Goal: Information Seeking & Learning: Learn about a topic

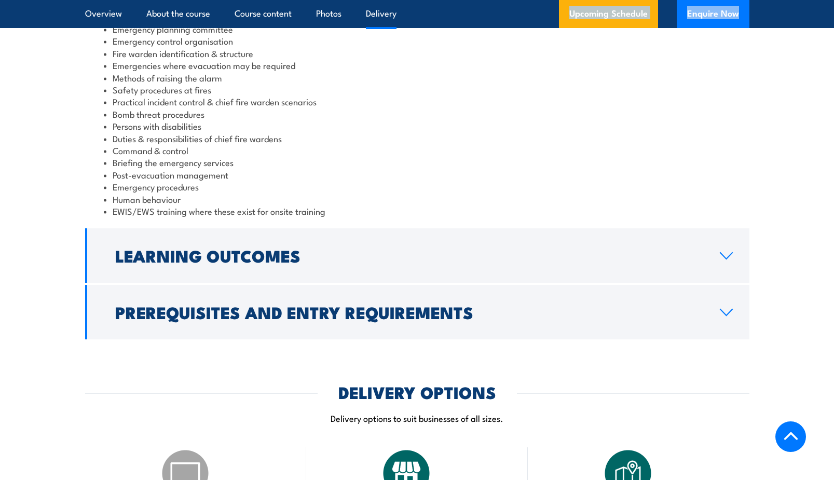
scroll to position [1061, 0]
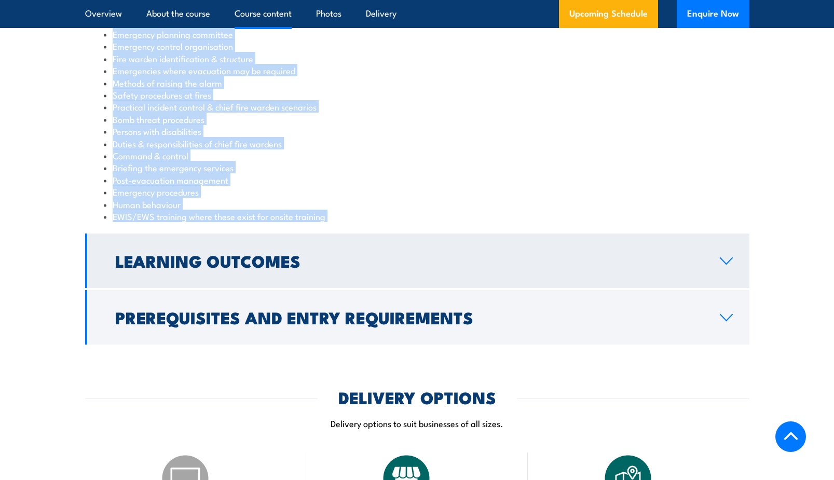
drag, startPoint x: 62, startPoint y: 145, endPoint x: 436, endPoint y: 238, distance: 385.1
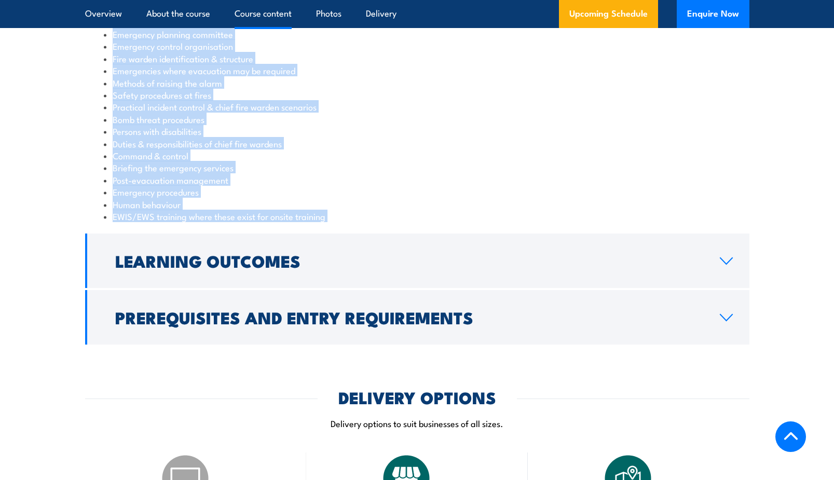
copy div "WHY CHOOSE THIS COURSE Our Chief Fire Warden training course is designed for pe…"
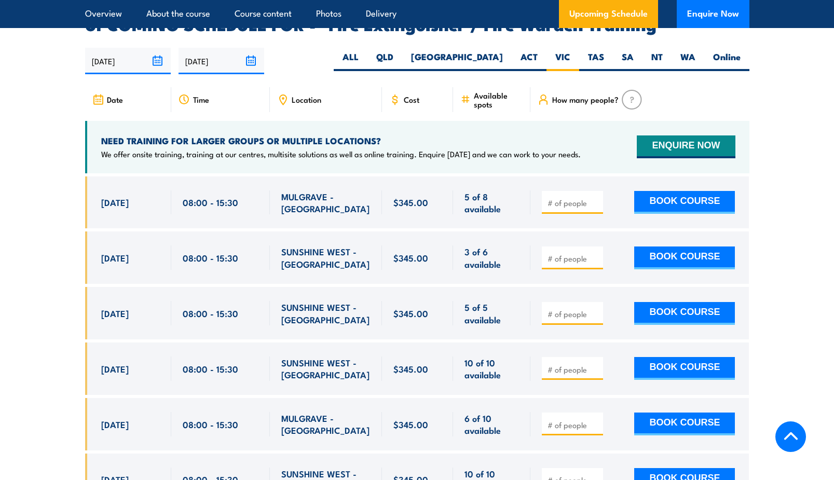
scroll to position [1704, 0]
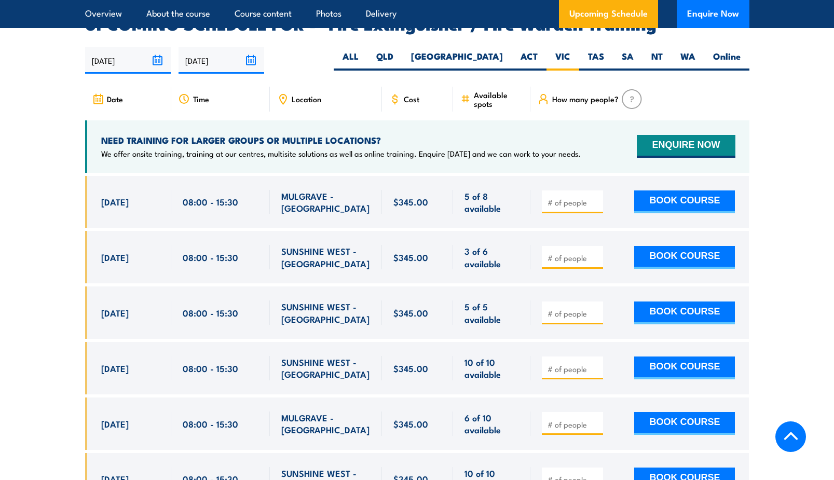
click at [570, 253] on input "number" at bounding box center [574, 258] width 52 height 10
type input "1"
click at [595, 253] on input "1" at bounding box center [574, 258] width 52 height 10
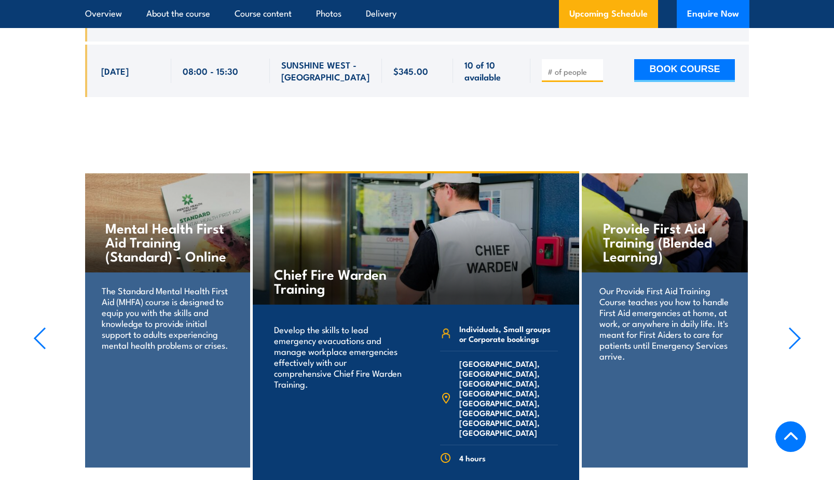
scroll to position [2333, 0]
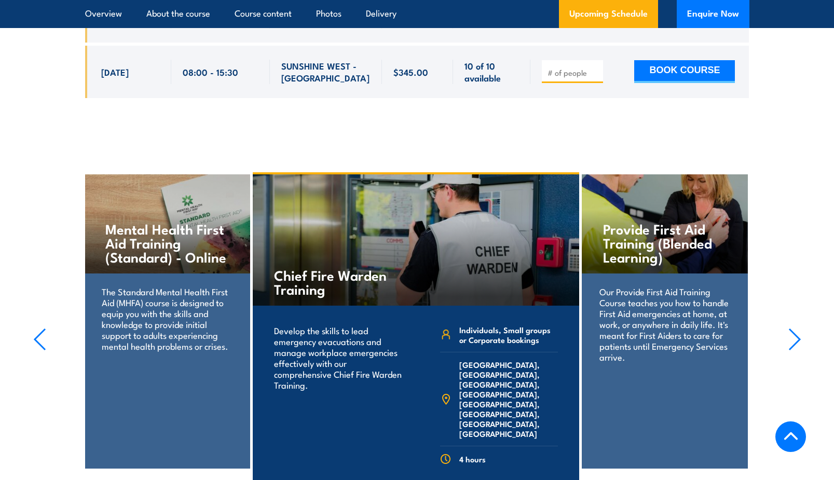
click at [793, 328] on icon "button" at bounding box center [794, 339] width 13 height 23
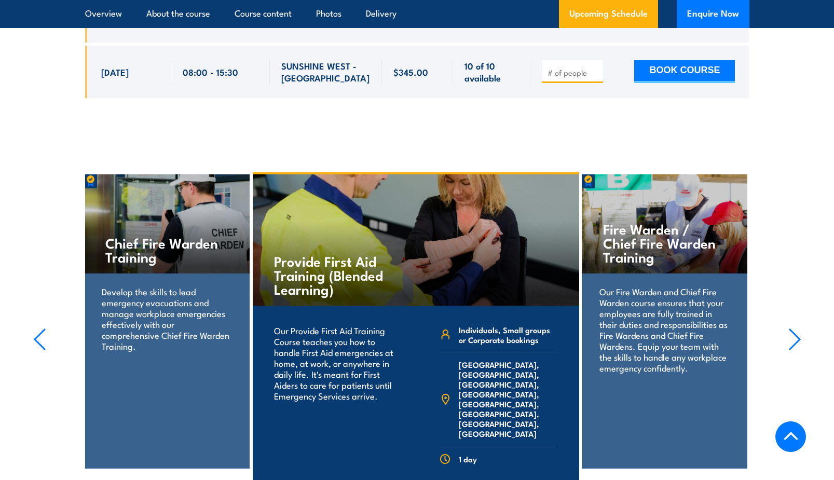
click at [793, 328] on icon "button" at bounding box center [794, 339] width 13 height 23
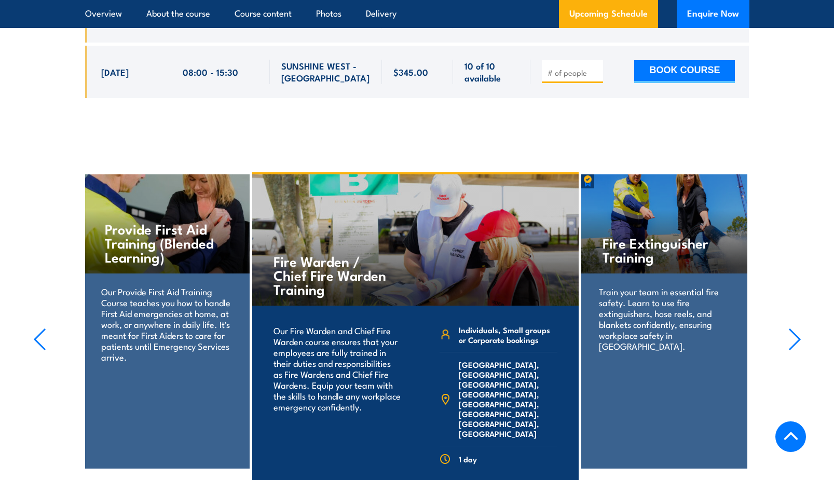
click at [793, 328] on icon "button" at bounding box center [794, 339] width 13 height 23
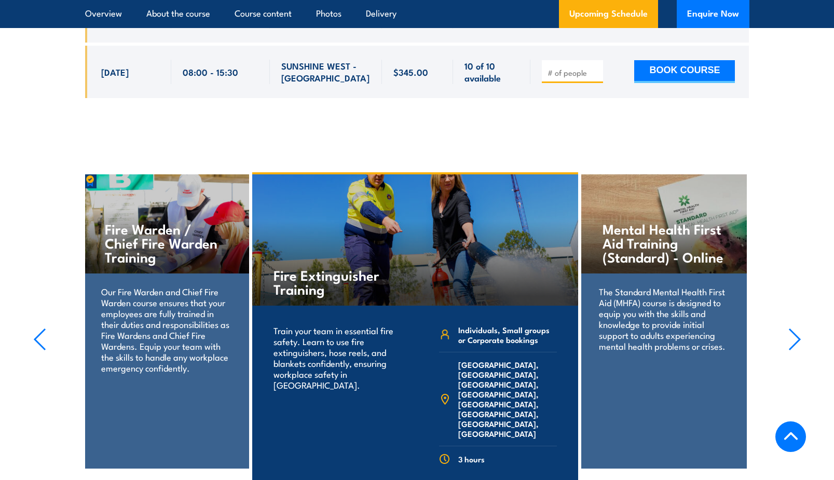
click at [793, 328] on icon "button" at bounding box center [794, 339] width 13 height 23
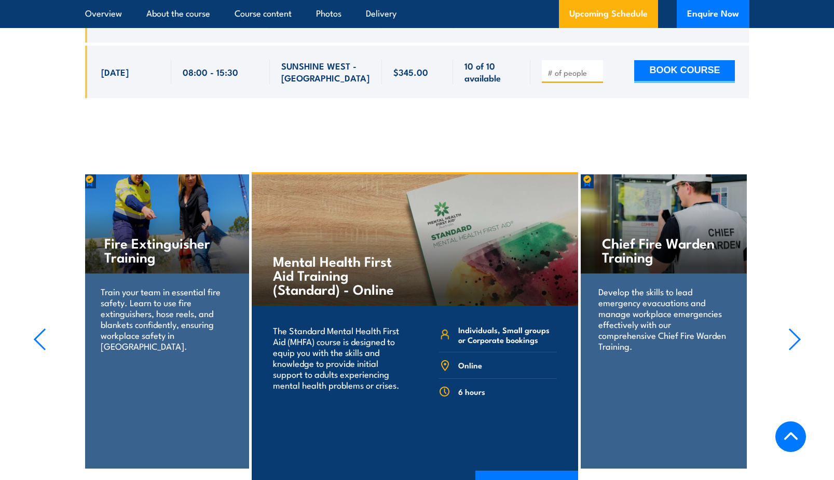
click at [793, 328] on icon "button" at bounding box center [794, 339] width 13 height 23
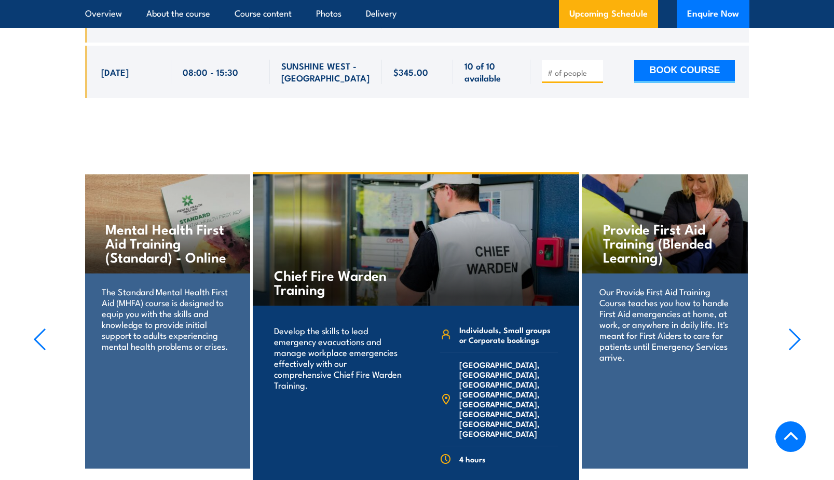
click at [793, 328] on icon "button" at bounding box center [794, 339] width 13 height 23
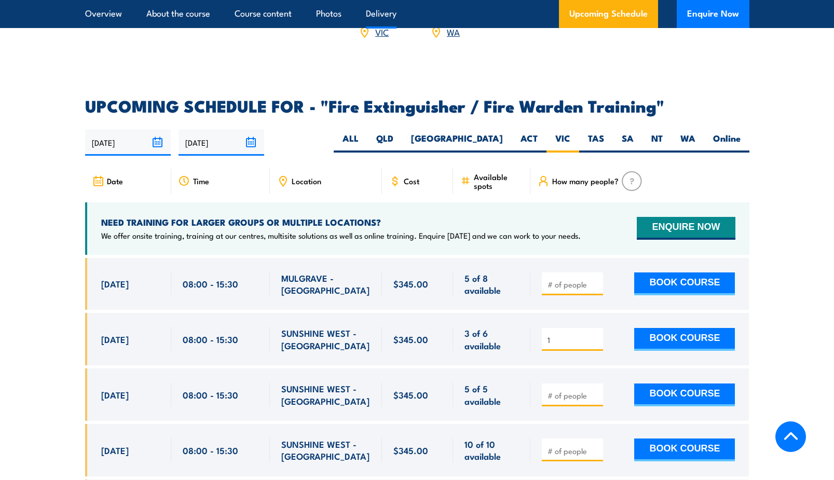
scroll to position [1623, 0]
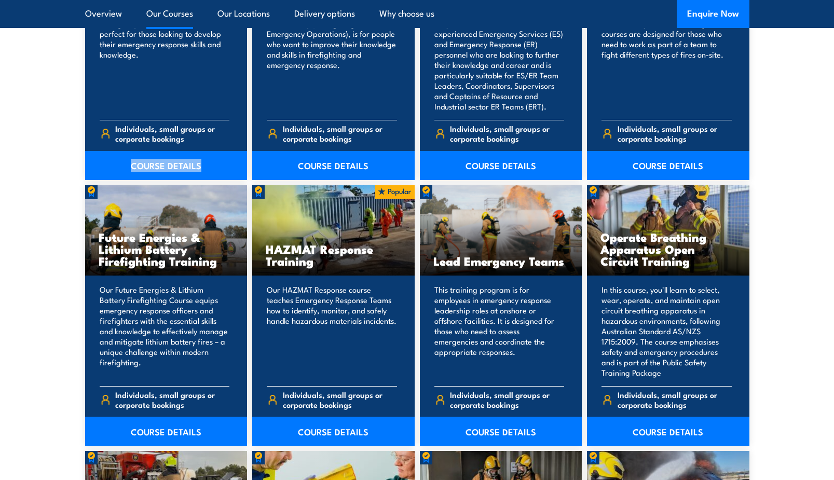
scroll to position [983, 0]
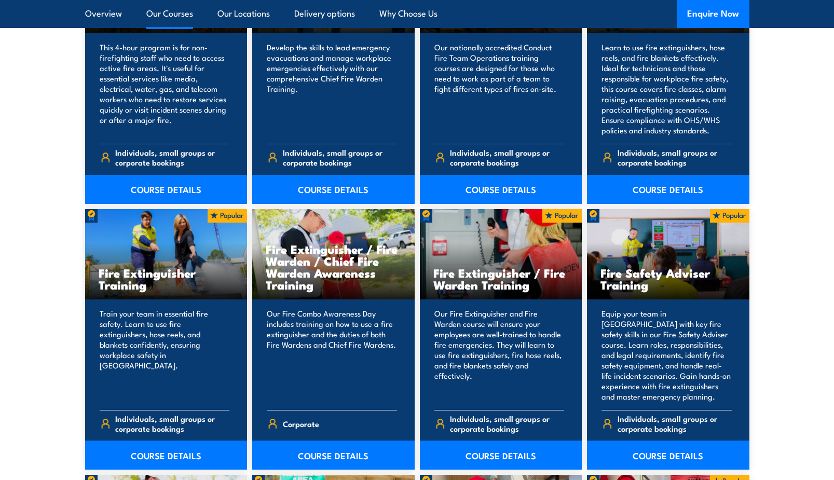
scroll to position [553, 0]
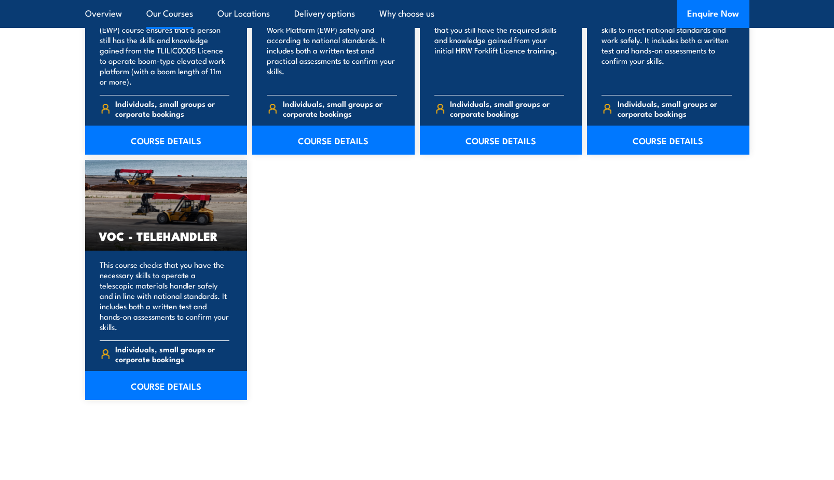
scroll to position [1491, 0]
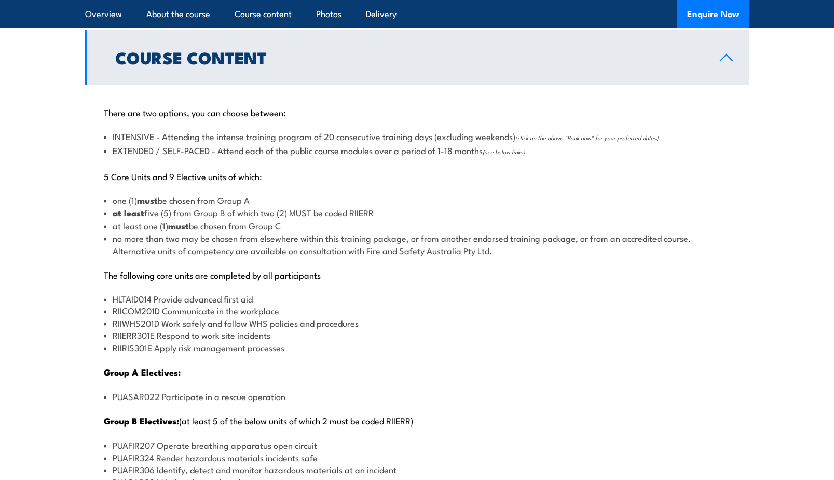
scroll to position [1060, 0]
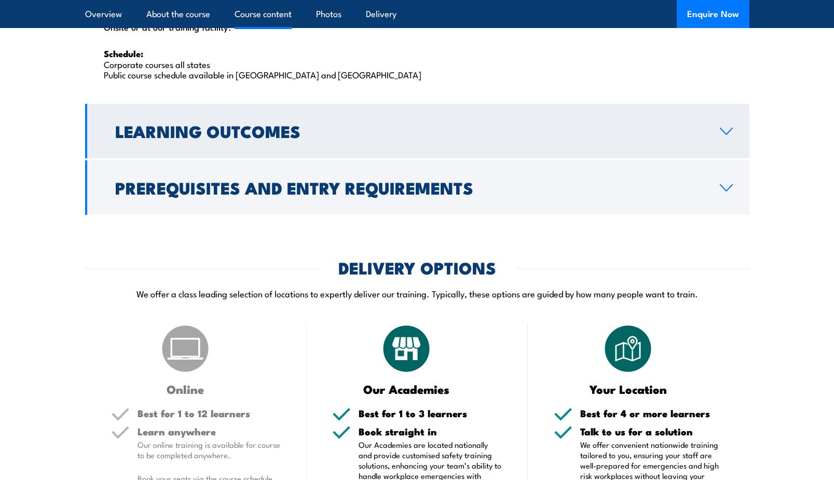
click at [399, 124] on h2 "Learning Outcomes" at bounding box center [409, 131] width 588 height 15
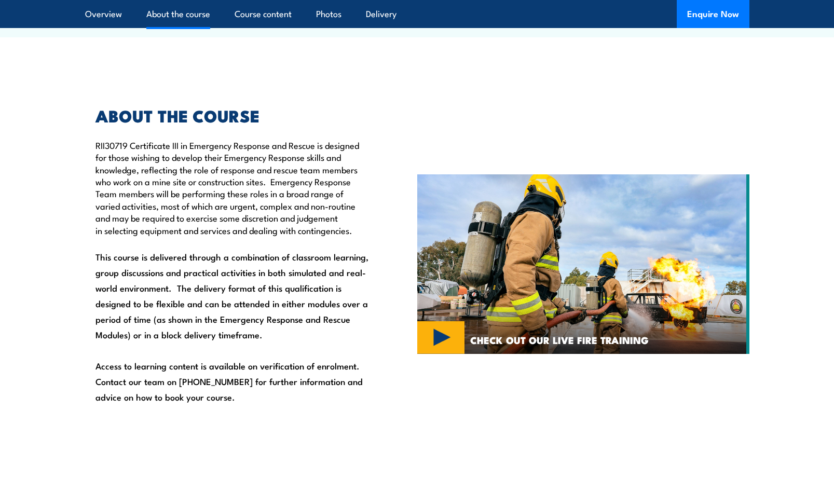
scroll to position [0, 0]
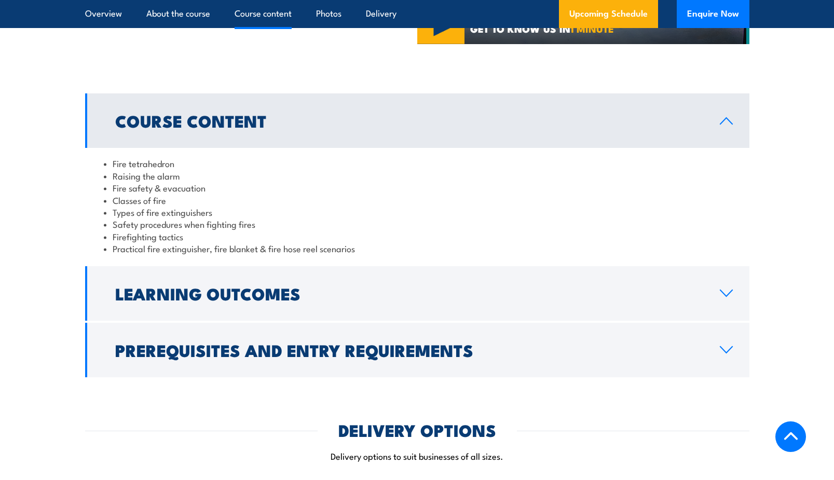
scroll to position [922, 0]
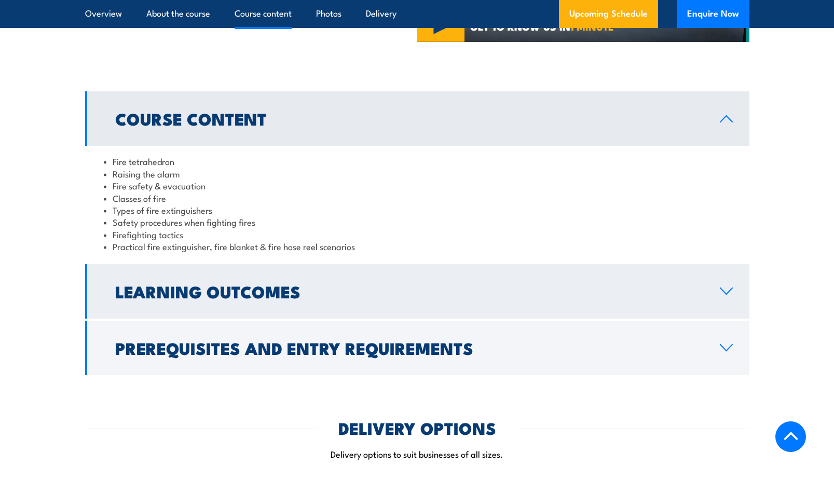
click at [310, 280] on link "Learning Outcomes" at bounding box center [417, 291] width 664 height 54
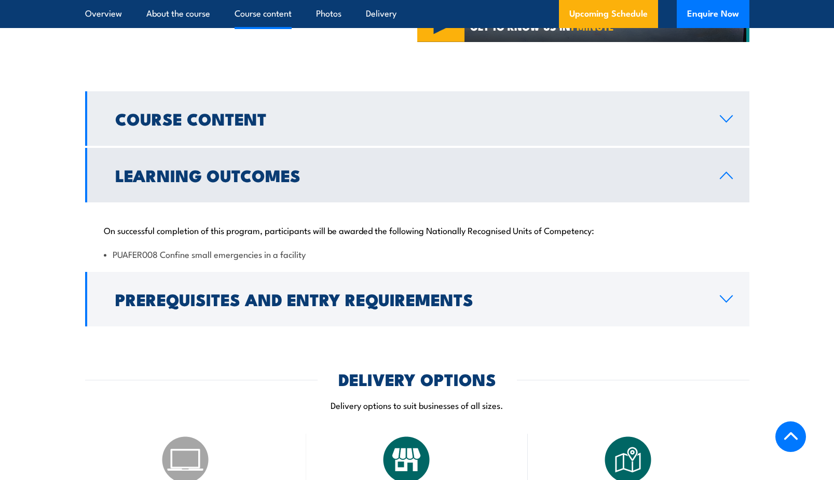
click at [318, 130] on link "Course Content" at bounding box center [417, 118] width 664 height 54
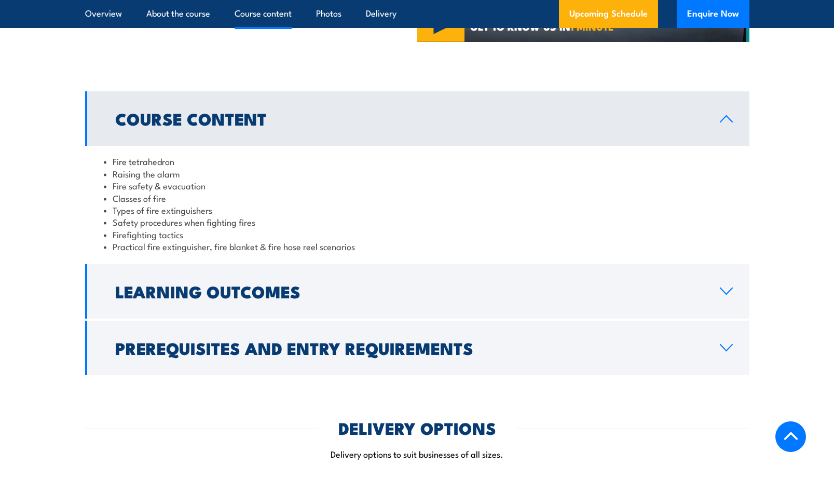
click at [285, 257] on div "Fire tetrahedron Raising the alarm Fire safety & evacuation Classes of fire Typ…" at bounding box center [417, 204] width 664 height 116
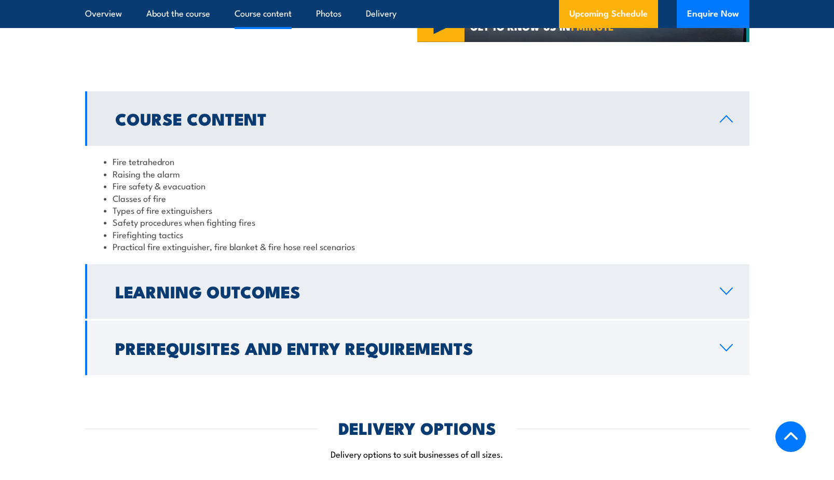
click at [280, 284] on h2 "Learning Outcomes" at bounding box center [409, 291] width 588 height 15
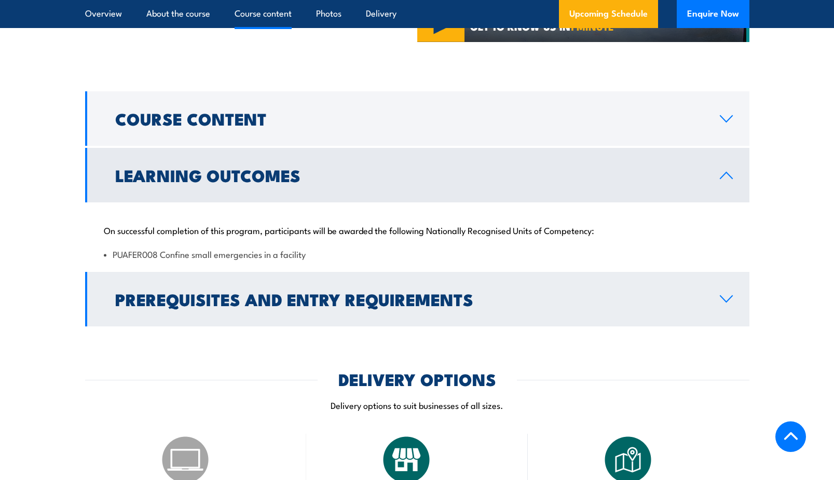
click at [276, 302] on h2 "Prerequisites and Entry Requirements" at bounding box center [409, 299] width 588 height 15
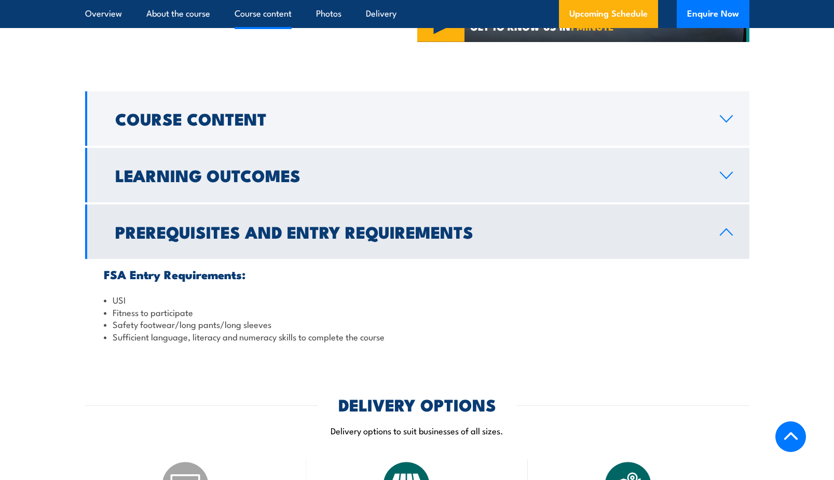
click at [288, 179] on h2 "Learning Outcomes" at bounding box center [409, 175] width 588 height 15
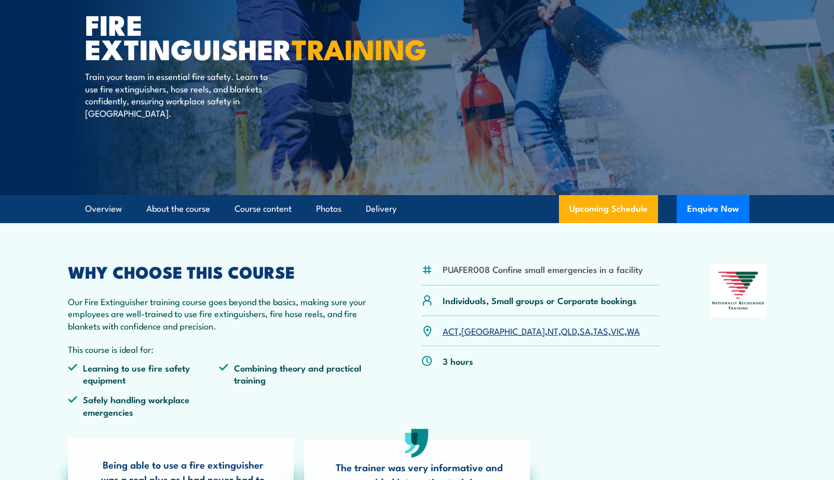
scroll to position [0, 0]
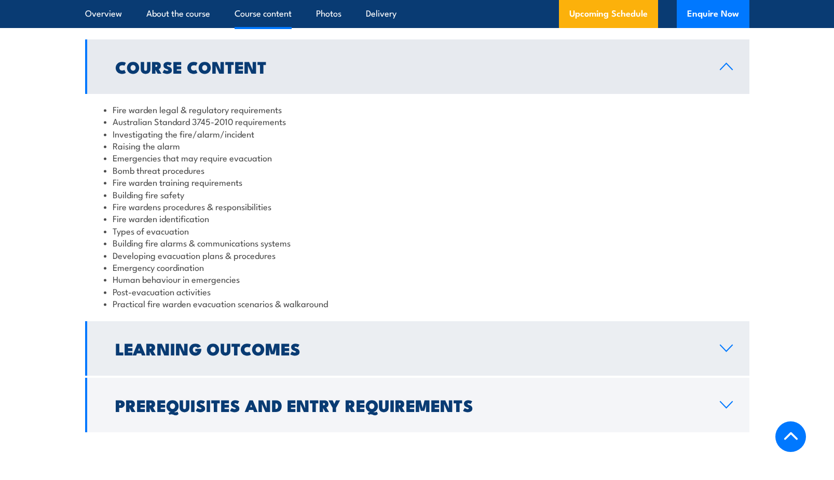
scroll to position [1052, 0]
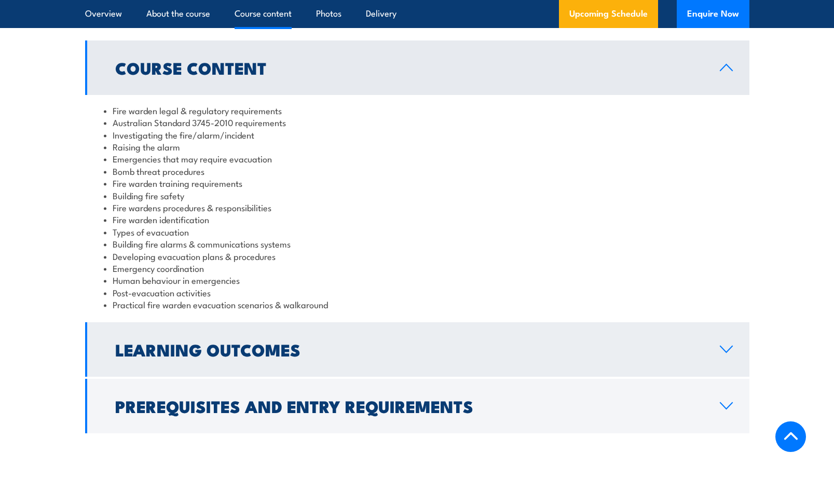
click at [306, 338] on link "Learning Outcomes" at bounding box center [417, 349] width 664 height 54
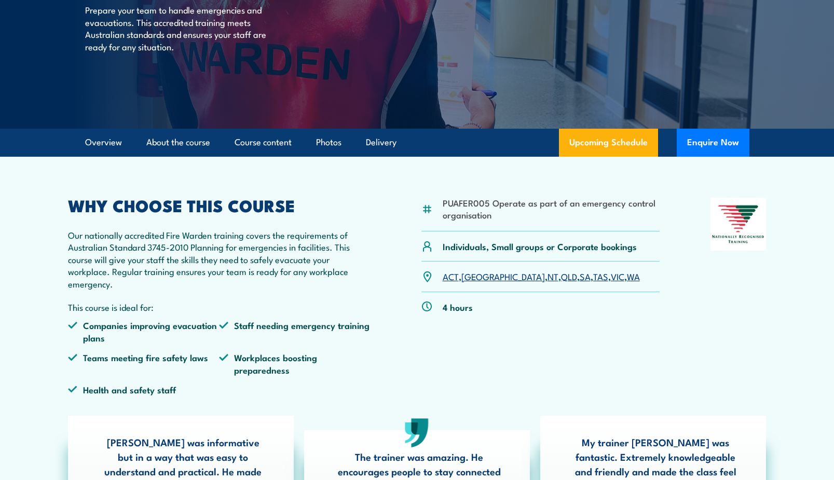
scroll to position [0, 0]
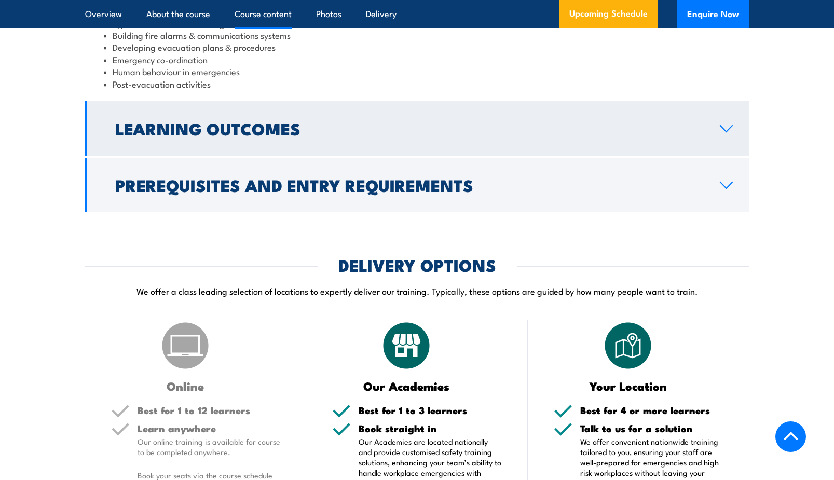
click at [309, 135] on h2 "Learning Outcomes" at bounding box center [409, 128] width 588 height 15
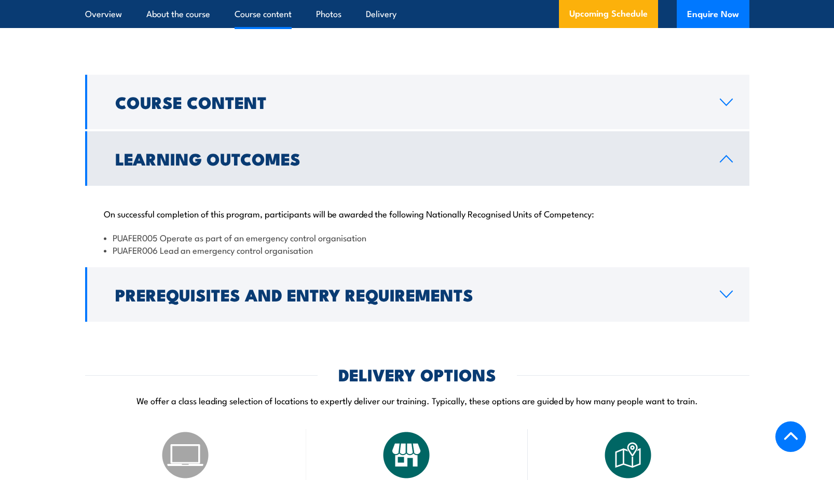
scroll to position [978, 0]
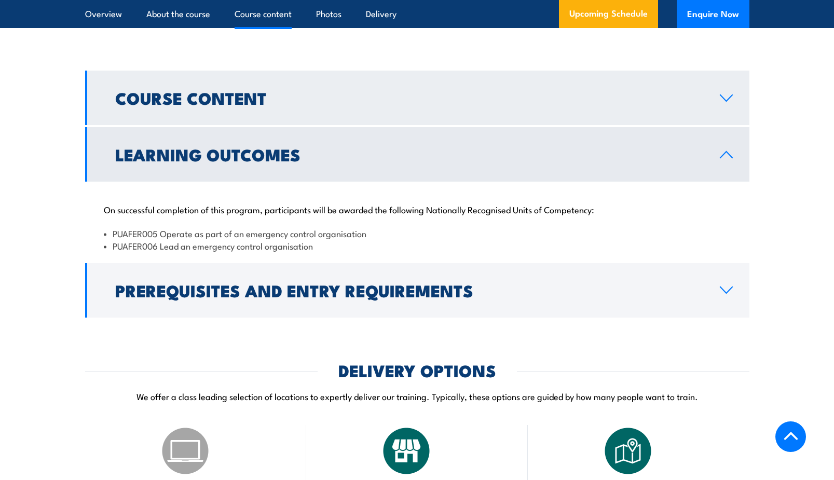
click at [395, 125] on link "Course Content" at bounding box center [417, 98] width 664 height 54
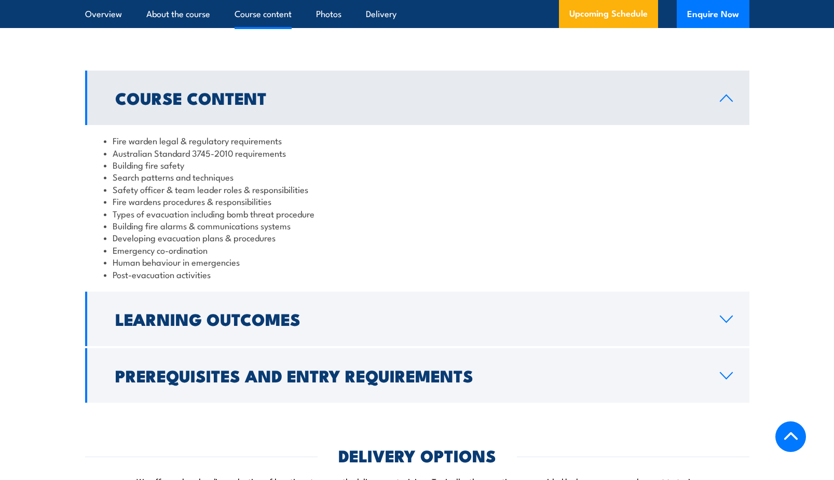
click at [395, 125] on link "Course Content" at bounding box center [417, 98] width 664 height 54
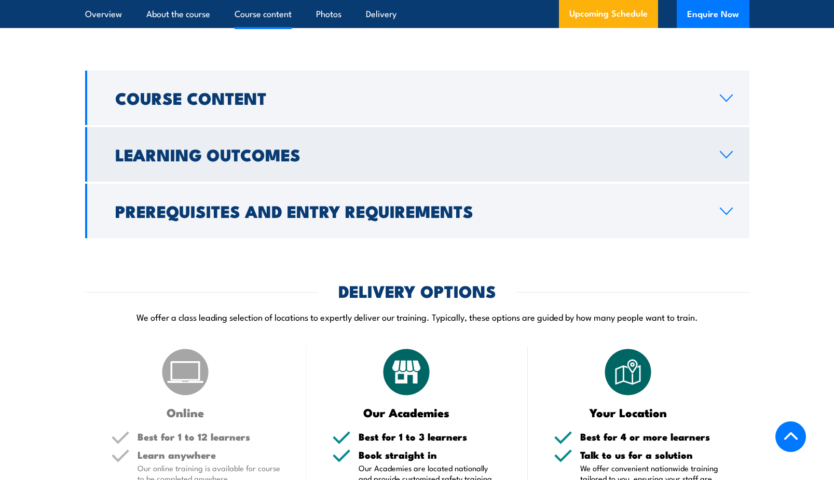
click at [392, 155] on link "Learning Outcomes" at bounding box center [417, 154] width 664 height 54
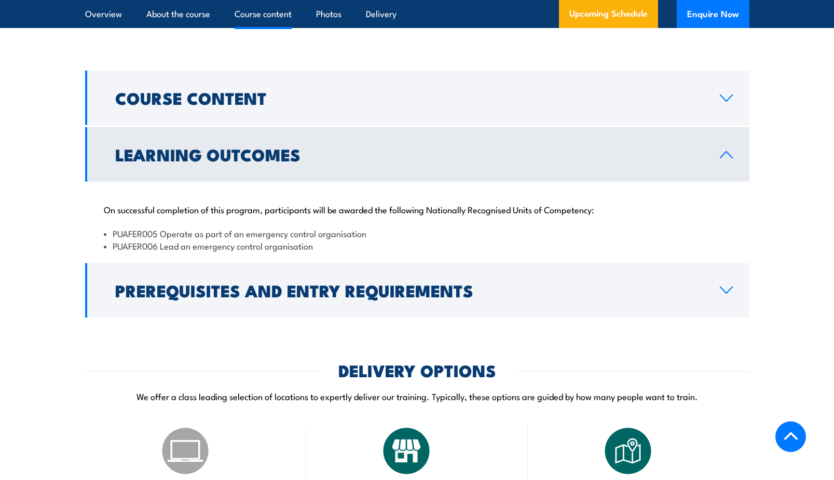
click at [392, 155] on link "Learning Outcomes" at bounding box center [417, 154] width 664 height 54
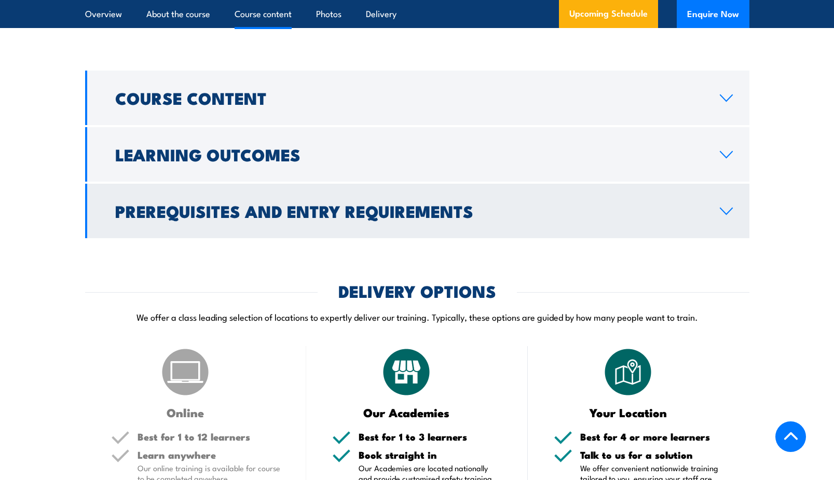
click at [392, 218] on h2 "Prerequisites and Entry Requirements" at bounding box center [409, 210] width 588 height 15
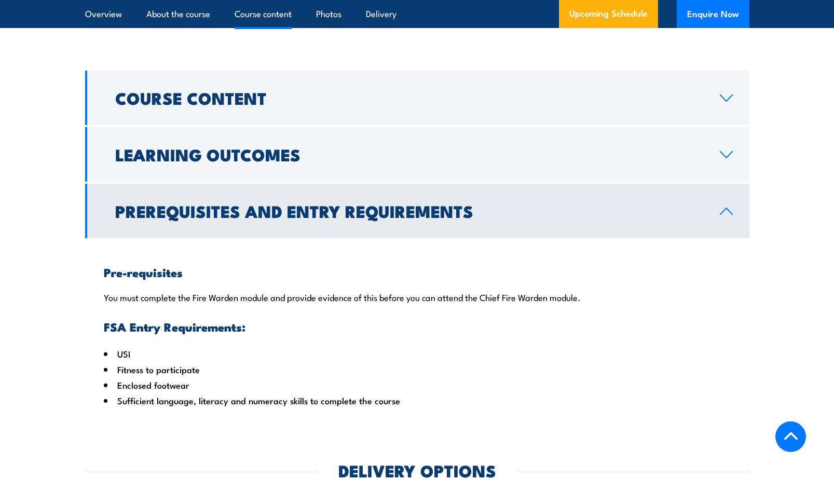
click at [392, 218] on h2 "Prerequisites and Entry Requirements" at bounding box center [409, 210] width 588 height 15
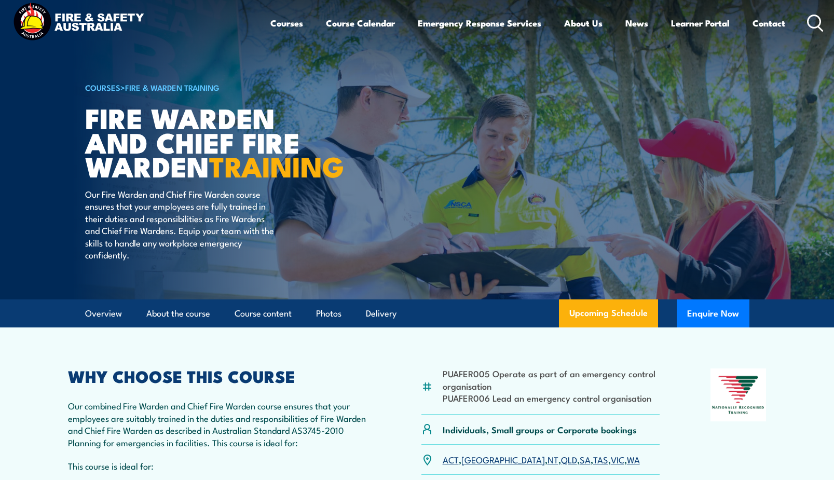
scroll to position [0, 0]
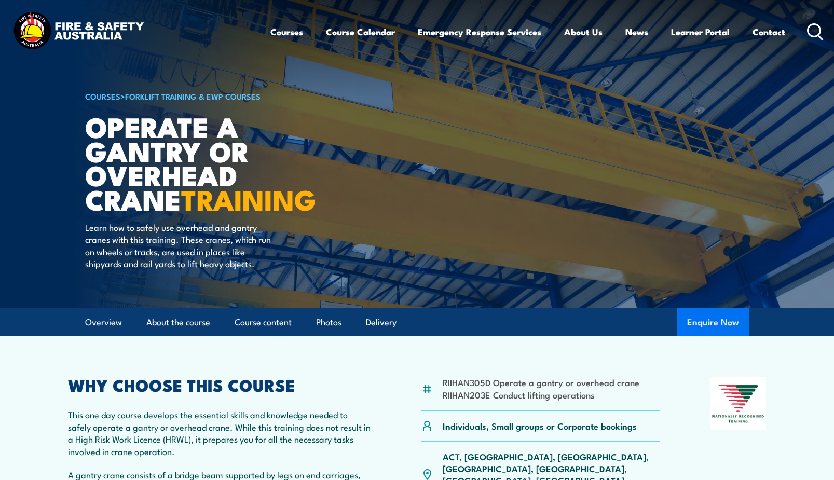
click at [703, 311] on button "Enquire Now" at bounding box center [713, 322] width 73 height 28
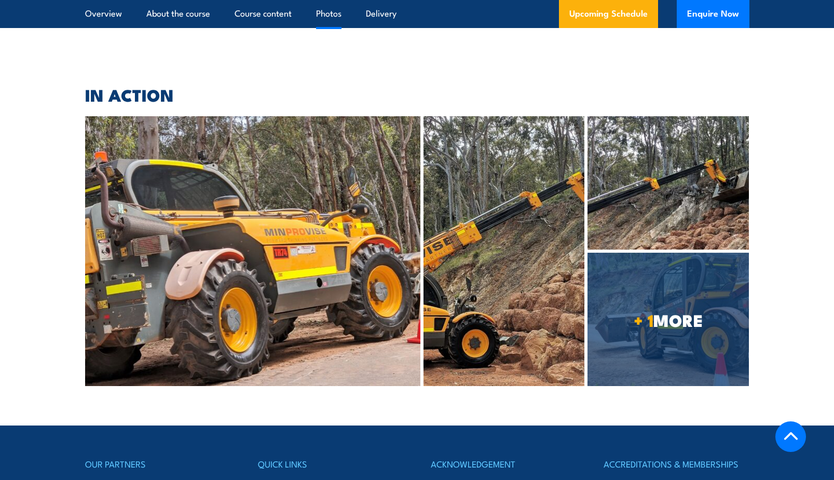
scroll to position [2226, 0]
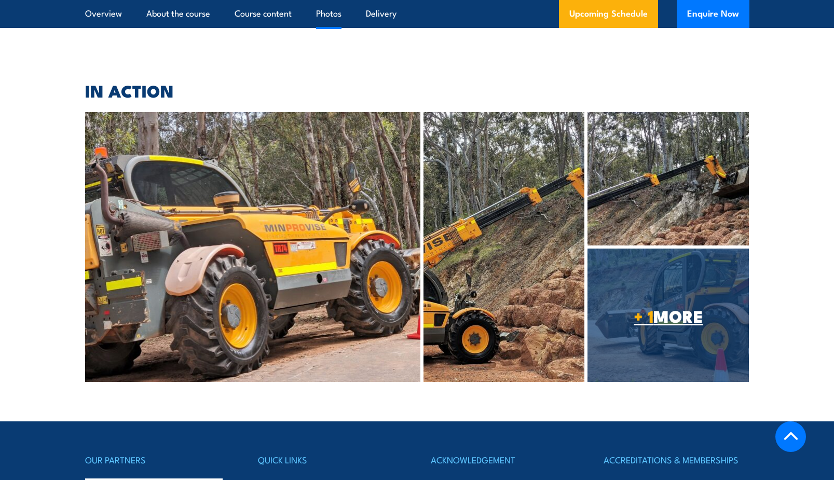
click at [667, 313] on span "+ 1 MORE" at bounding box center [668, 315] width 161 height 15
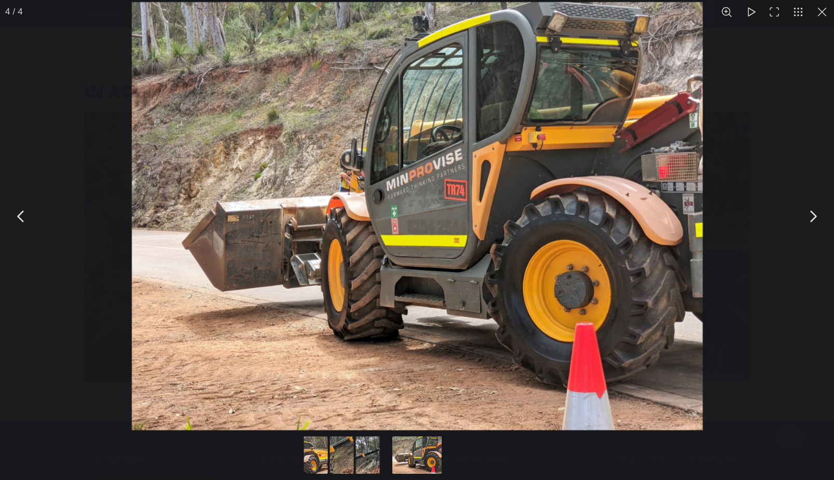
click at [813, 218] on button "You can close this modal content with the ESC key" at bounding box center [813, 216] width 26 height 26
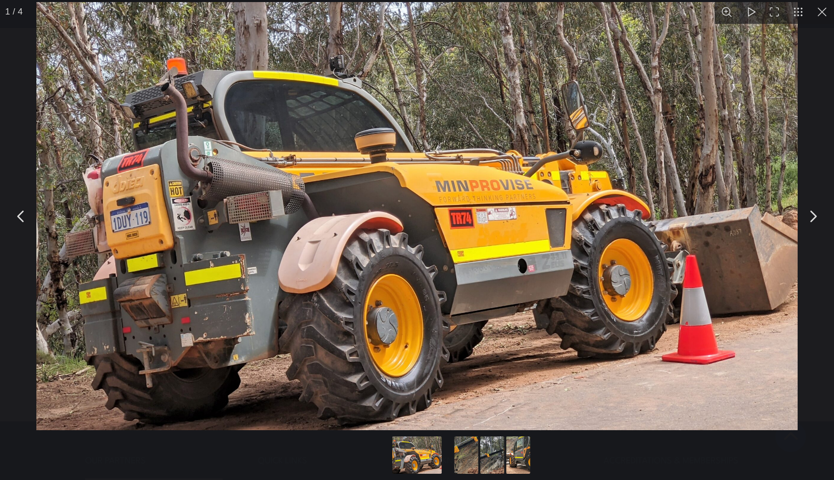
click at [813, 218] on button "You can close this modal content with the ESC key" at bounding box center [813, 216] width 26 height 26
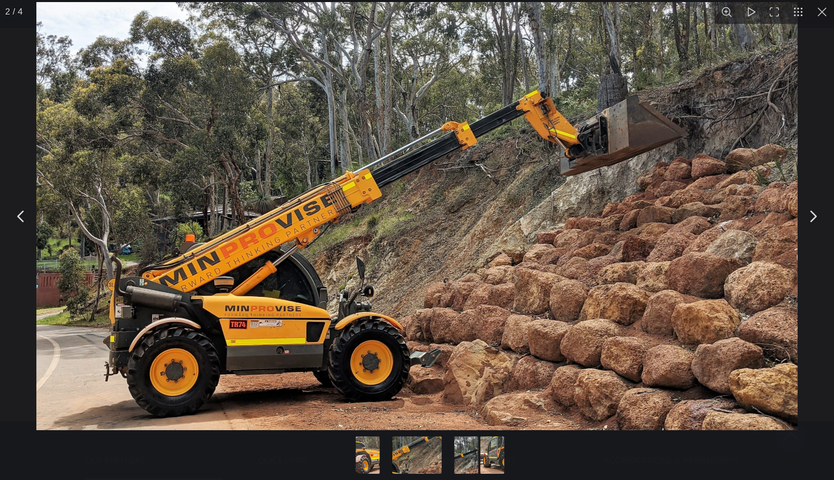
click at [813, 218] on button "You can close this modal content with the ESC key" at bounding box center [813, 216] width 26 height 26
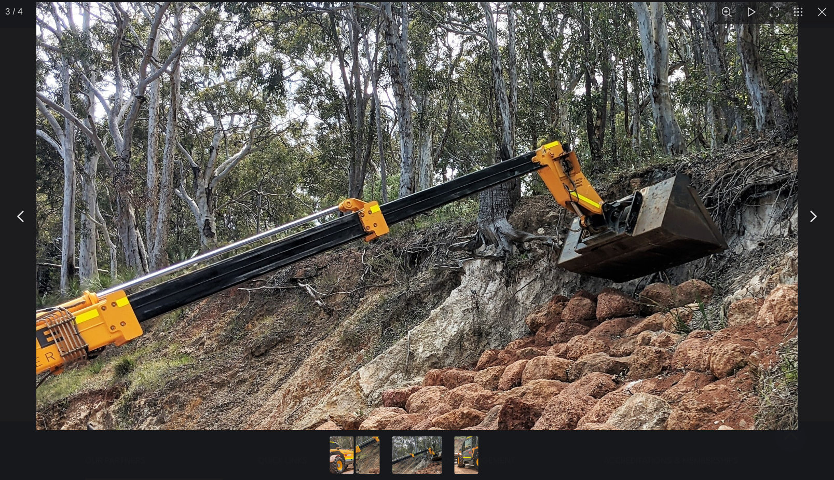
click at [820, 9] on button "You can close this modal content with the ESC key" at bounding box center [822, 12] width 24 height 24
